Goal: Task Accomplishment & Management: Manage account settings

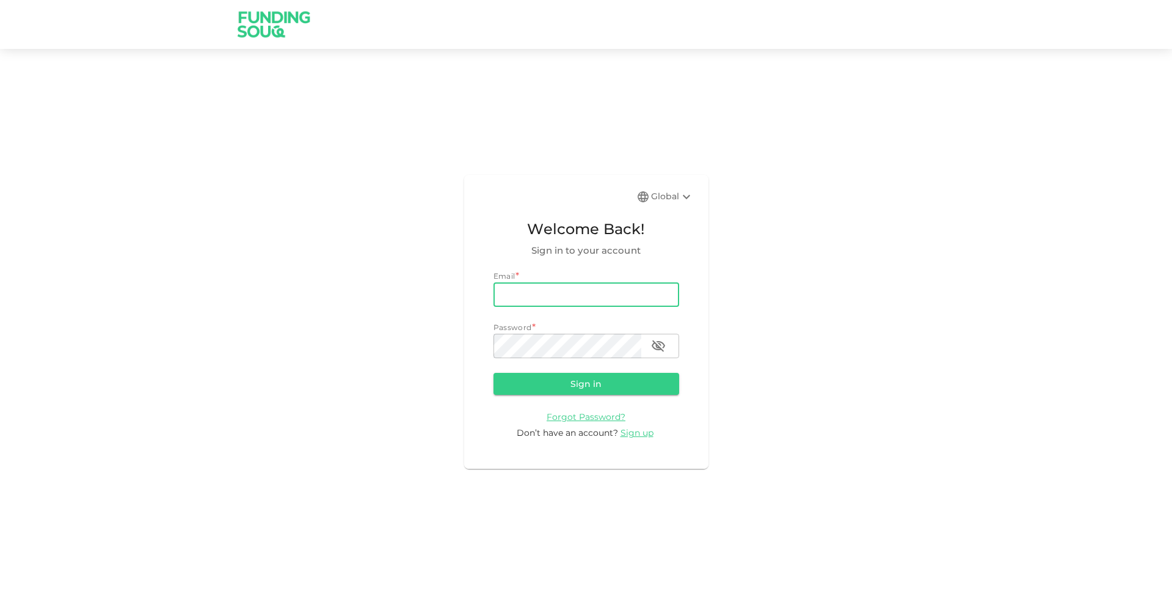
type input "[DOMAIN_NAME][EMAIL_ADDRESS][DOMAIN_NAME]"
click at [586, 381] on button "Sign in" at bounding box center [587, 384] width 186 height 22
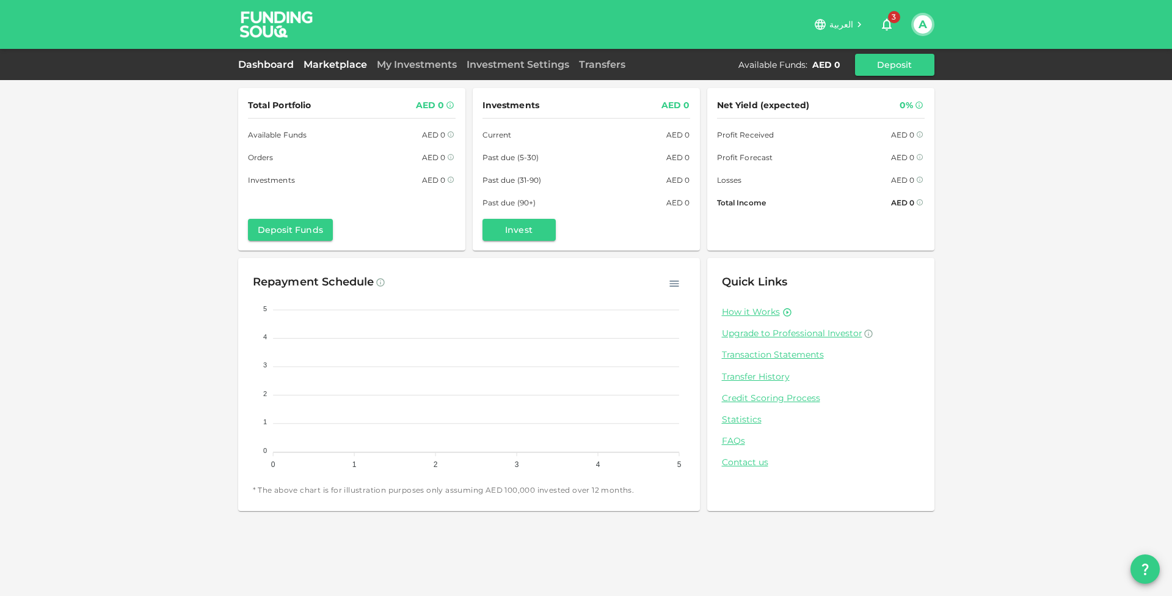
click at [341, 62] on link "Marketplace" at bounding box center [335, 65] width 73 height 12
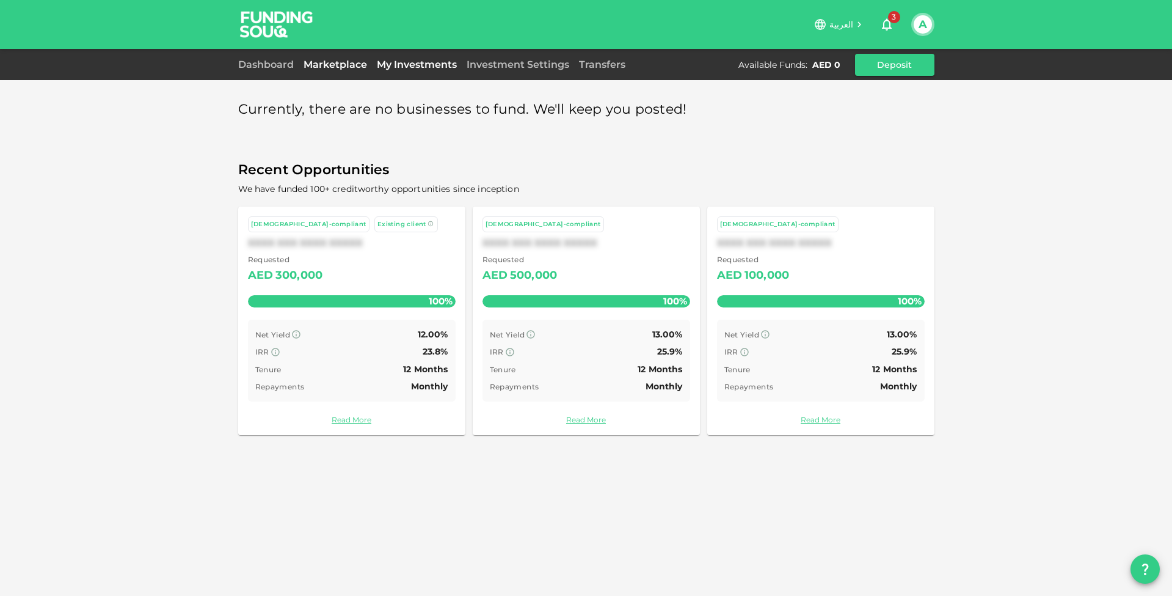
click at [436, 67] on link "My Investments" at bounding box center [417, 65] width 90 height 12
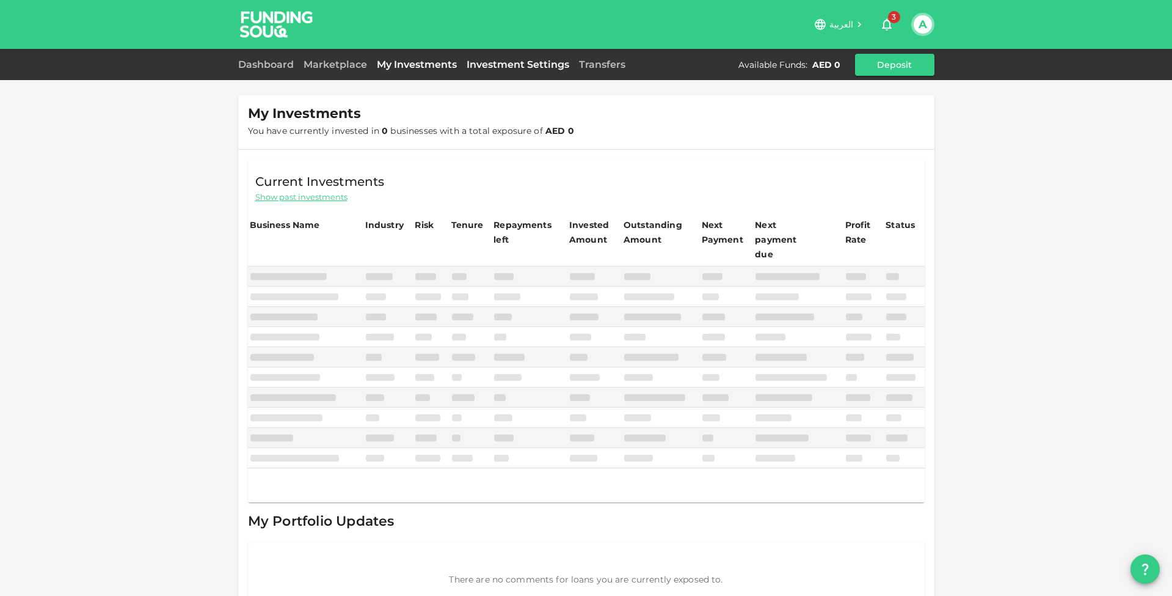
click at [534, 62] on link "Investment Settings" at bounding box center [518, 65] width 112 height 12
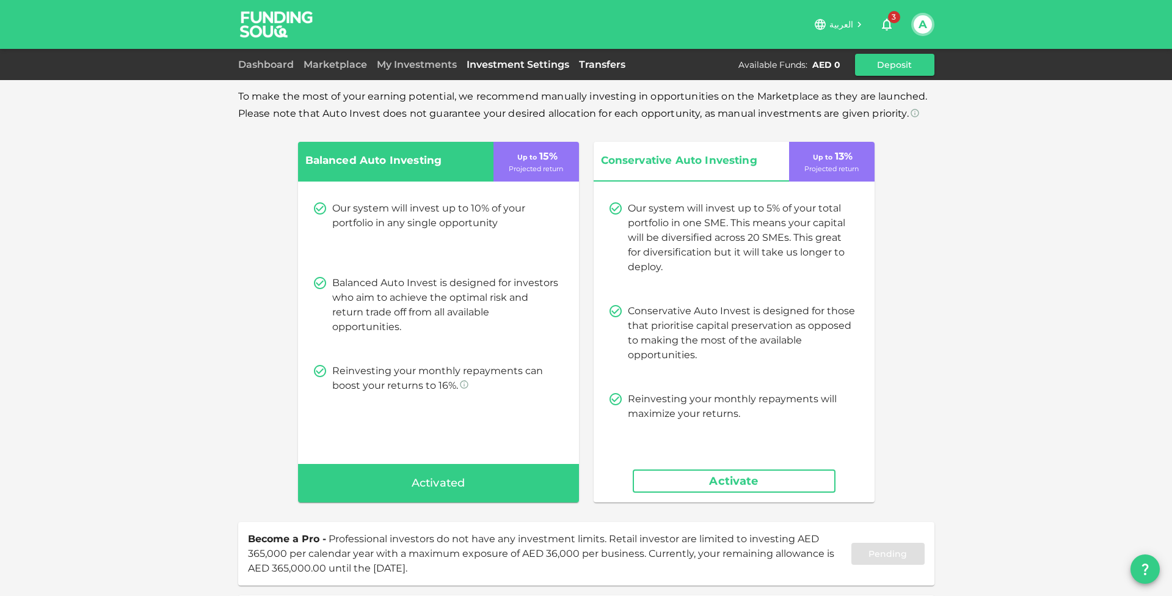
click at [593, 62] on link "Transfers" at bounding box center [602, 65] width 56 height 12
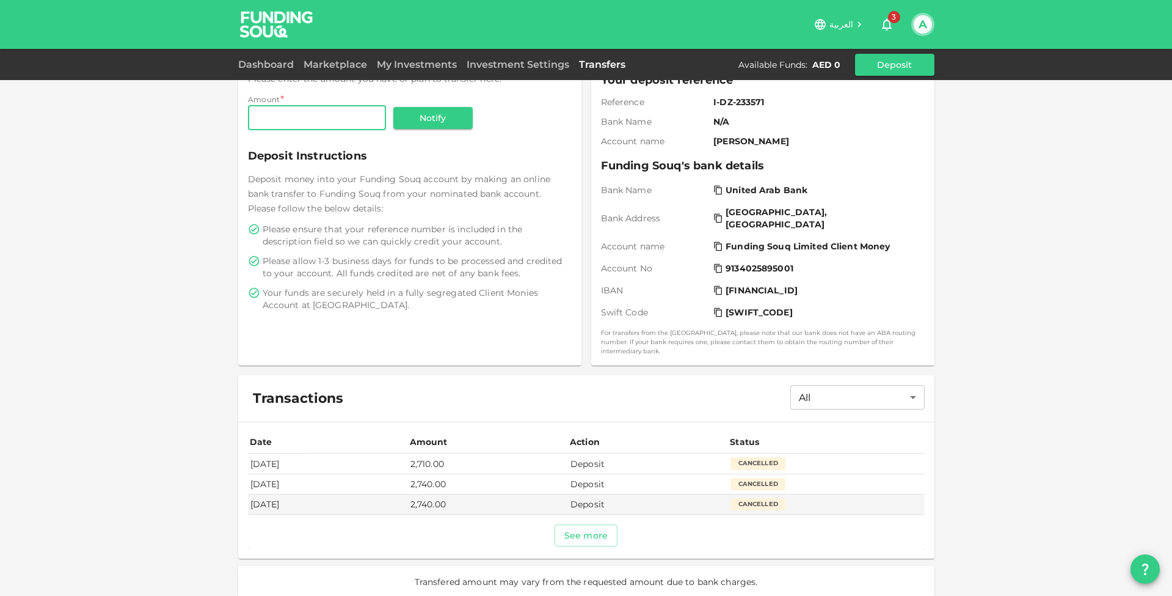
scroll to position [112, 0]
click at [625, 535] on div "See more" at bounding box center [586, 536] width 677 height 22
click at [579, 529] on button "See more" at bounding box center [586, 536] width 63 height 22
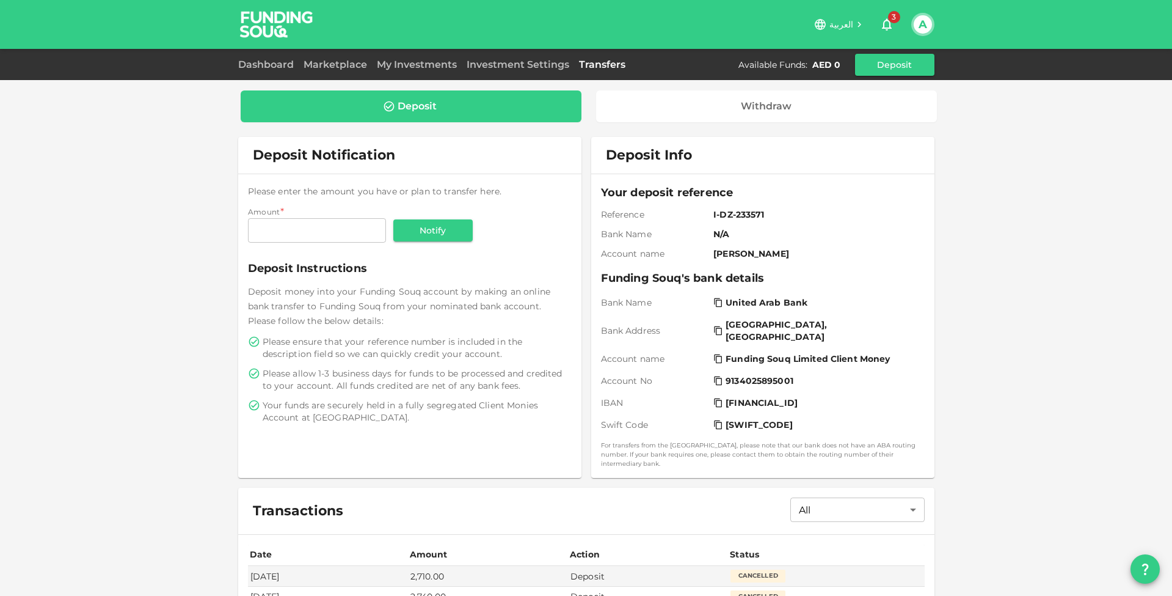
scroll to position [0, 0]
